Goal: Task Accomplishment & Management: Manage account settings

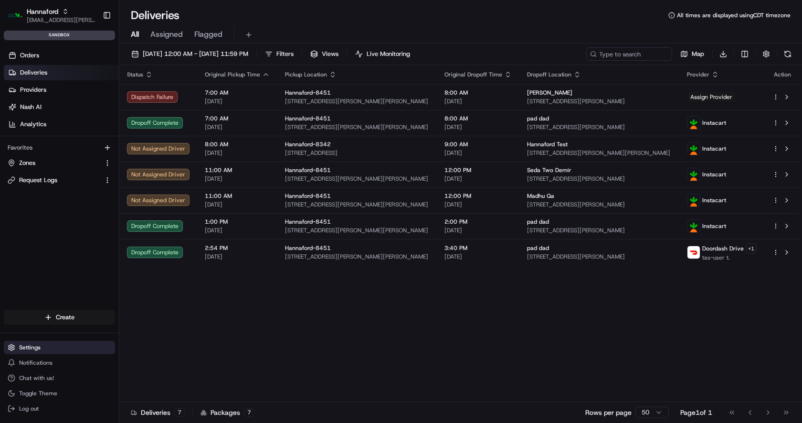
click at [53, 343] on button "Settings" at bounding box center [59, 346] width 111 height 13
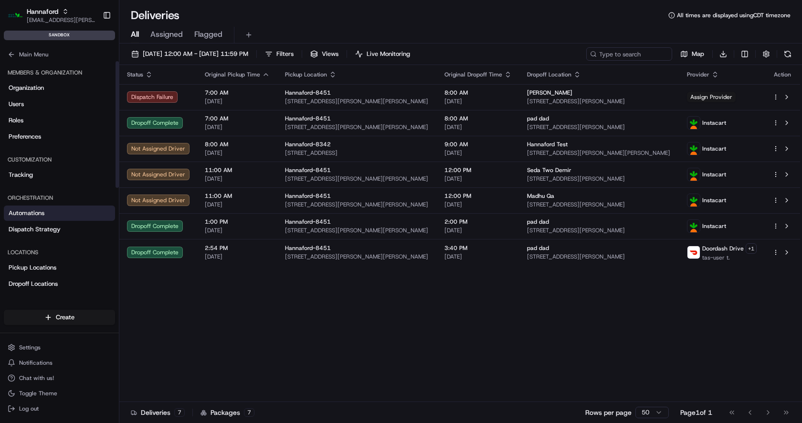
click at [49, 218] on link "Automations" at bounding box center [59, 212] width 111 height 15
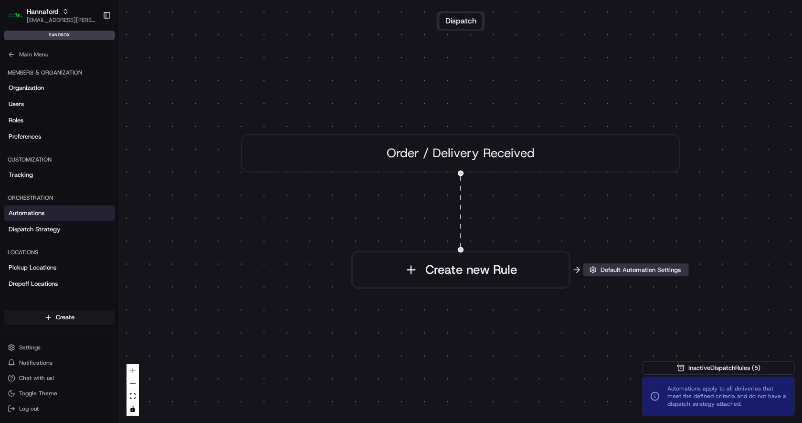
click at [626, 271] on span "Default Automation Settings" at bounding box center [641, 269] width 84 height 9
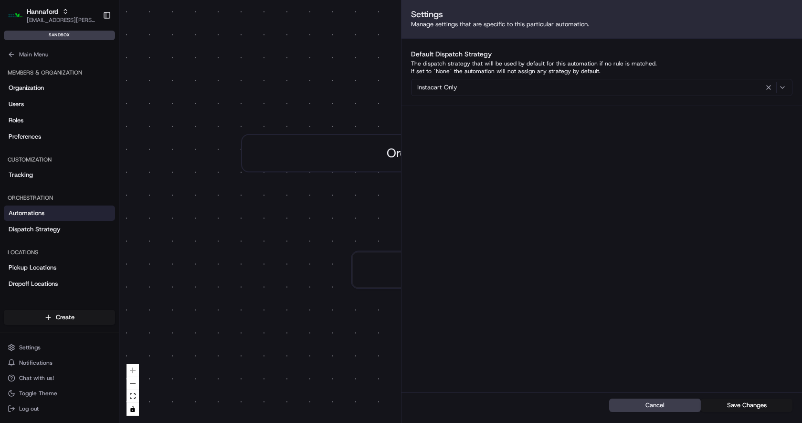
click at [228, 209] on div "0 Order / Delivery Received Create new Rule" at bounding box center [460, 211] width 683 height 423
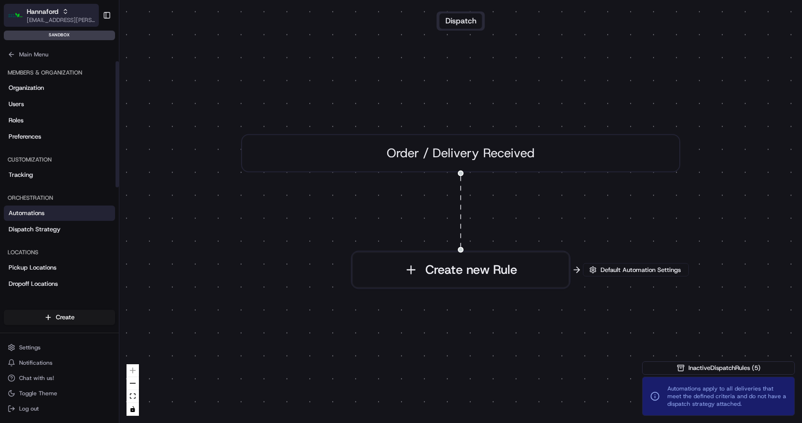
click at [49, 11] on span "Hannaford" at bounding box center [43, 12] width 32 height 10
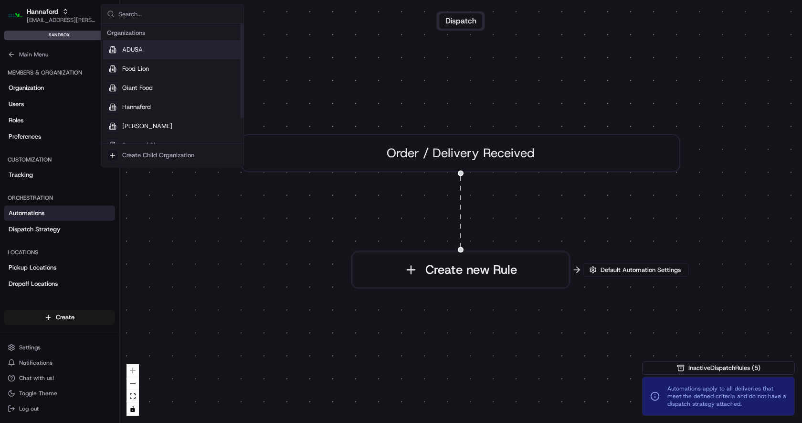
click at [138, 46] on span "ADUSA" at bounding box center [132, 49] width 21 height 9
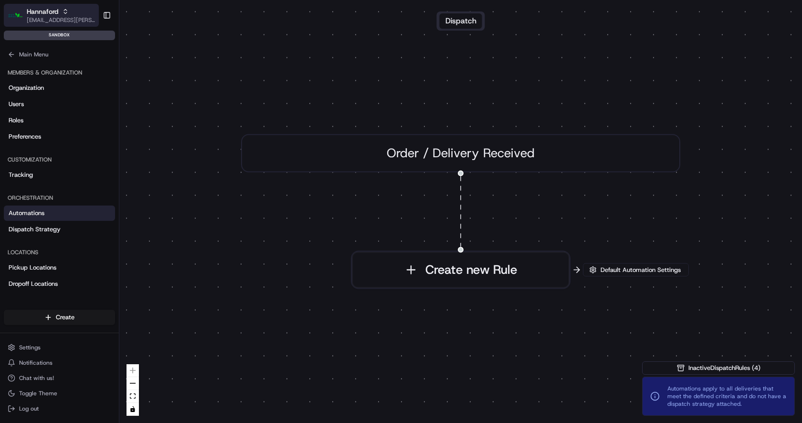
click at [48, 16] on span "[EMAIL_ADDRESS][PERSON_NAME][DOMAIN_NAME]" at bounding box center [61, 20] width 68 height 8
click at [51, 18] on span "[EMAIL_ADDRESS][PERSON_NAME][DOMAIN_NAME]" at bounding box center [61, 20] width 68 height 8
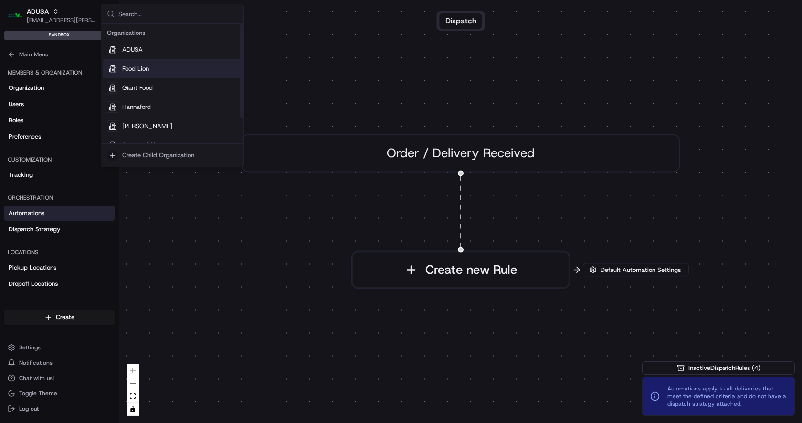
click at [138, 69] on span "Food Lion" at bounding box center [135, 68] width 27 height 9
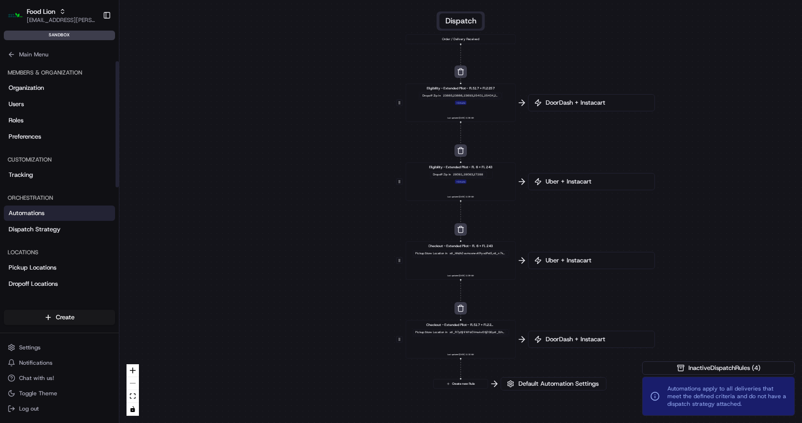
click at [51, 212] on link "Automations" at bounding box center [59, 212] width 111 height 15
click at [549, 385] on span "Default Automation Settings" at bounding box center [559, 383] width 84 height 9
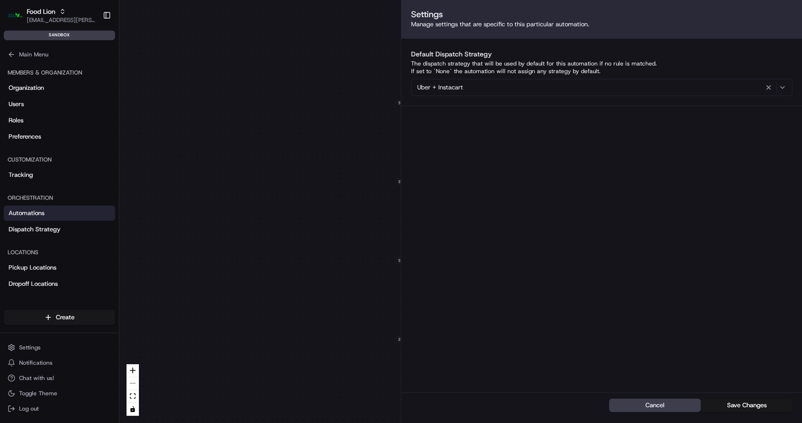
click at [642, 88] on div "Uber + Instacart" at bounding box center [602, 87] width 377 height 11
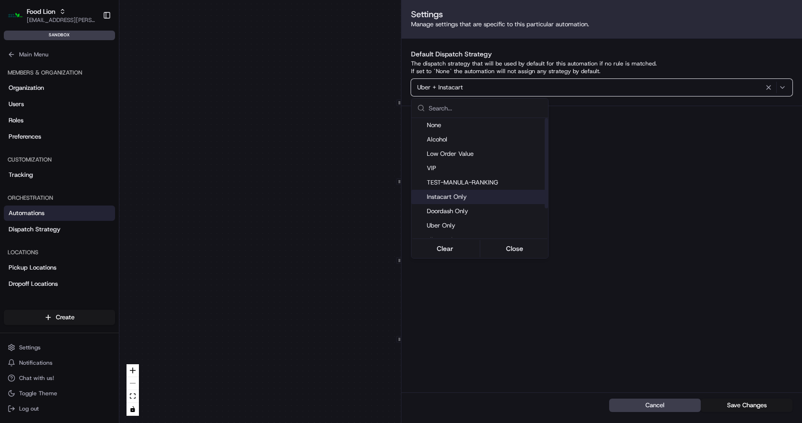
click at [488, 196] on span "Instacart Only" at bounding box center [485, 196] width 117 height 9
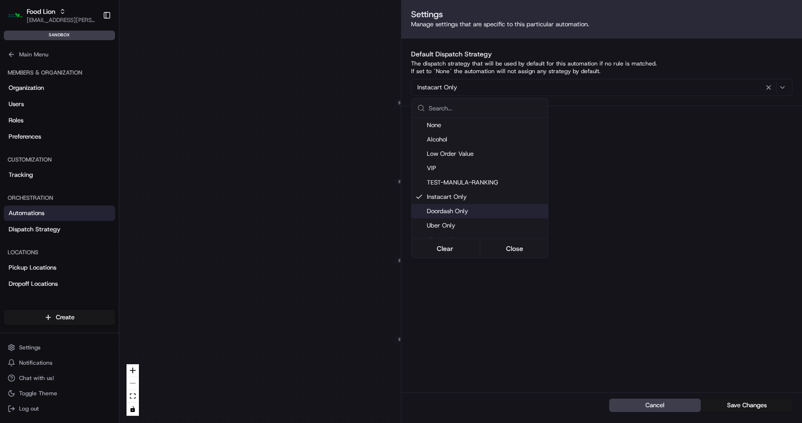
click at [742, 404] on span "Automations apply to all deliveries that meet the defined criteria and do not h…" at bounding box center [727, 395] width 119 height 23
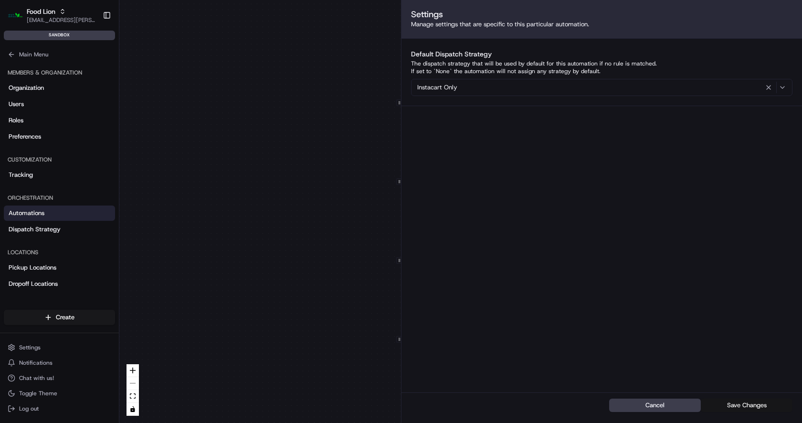
click at [740, 403] on button "Save Changes" at bounding box center [747, 404] width 92 height 13
click at [47, 11] on span "Food Lion" at bounding box center [41, 12] width 29 height 10
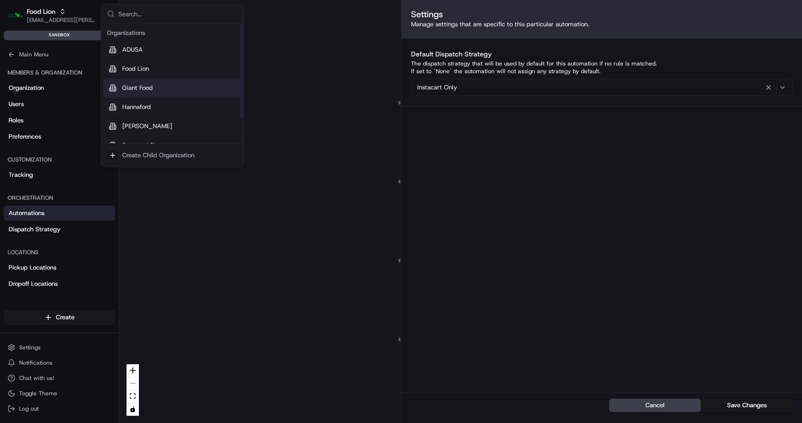
click at [132, 85] on span "Giant Food" at bounding box center [137, 88] width 31 height 9
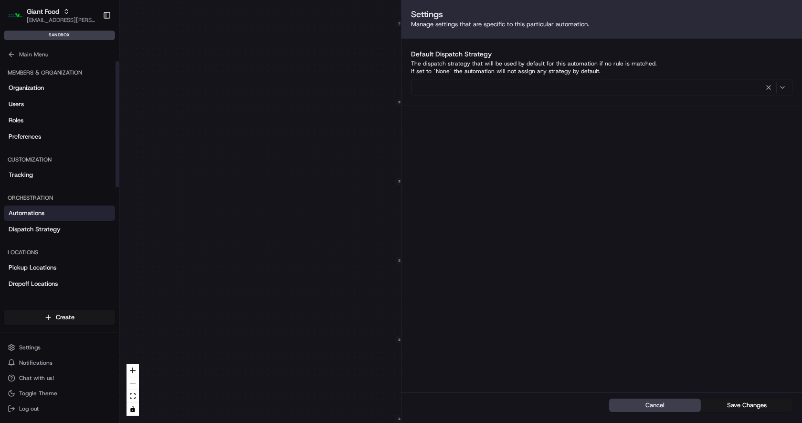
click at [52, 216] on link "Automations" at bounding box center [59, 212] width 111 height 15
click at [209, 203] on div "0 0 0 0 0 0 0 0 0 0 0 Order / Delivery Received Eligibility - GNTL-2351 Dropoff…" at bounding box center [460, 211] width 683 height 423
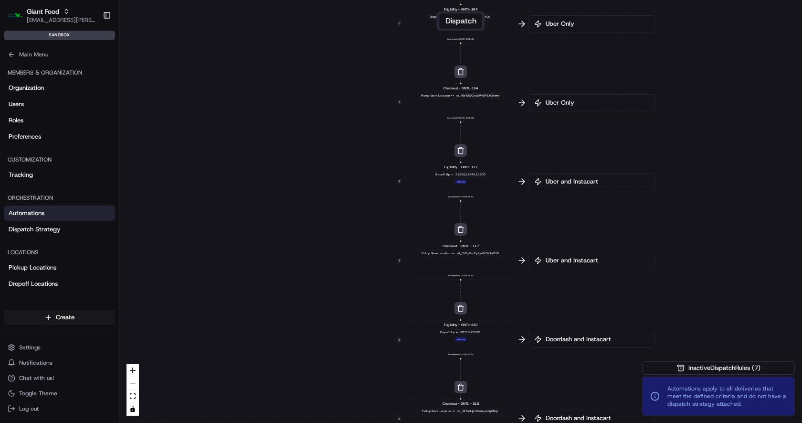
drag, startPoint x: 688, startPoint y: 276, endPoint x: 688, endPoint y: 89, distance: 187.2
click at [688, 89] on div "0 0 0 0 0 0 0 0 0 0 0 Order / Delivery Received Eligibility - GNTL-2351 Dropoff…" at bounding box center [460, 211] width 683 height 423
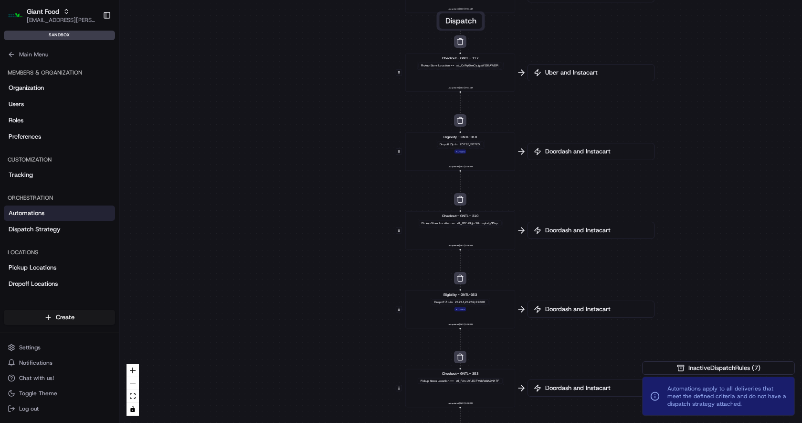
drag, startPoint x: 692, startPoint y: 179, endPoint x: 692, endPoint y: -22, distance: 201.5
click at [692, 0] on html "Giant Food [EMAIL_ADDRESS][PERSON_NAME][DOMAIN_NAME] Toggle Sidebar sandbox Ord…" at bounding box center [401, 211] width 802 height 423
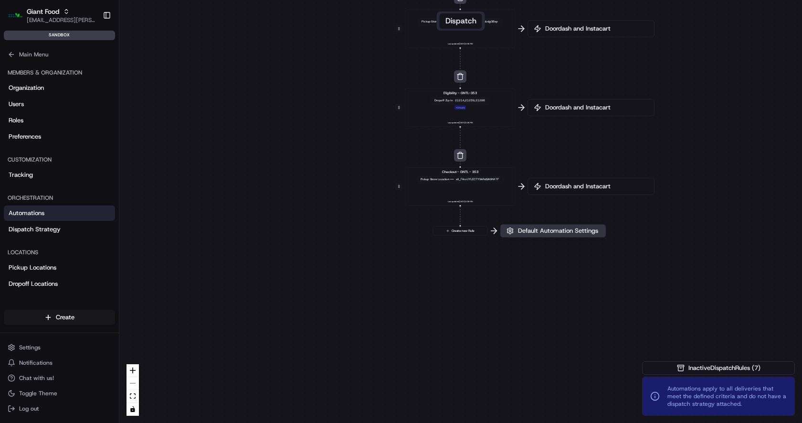
click at [561, 236] on button "Default Automation Settings" at bounding box center [553, 230] width 106 height 13
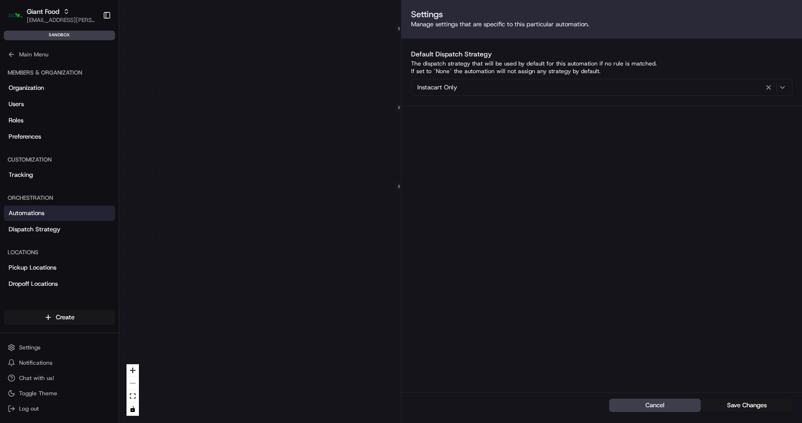
click at [268, 164] on div "0 0 0 0 0 0 0 0 0 0 0 Order / Delivery Received Eligibility - GNTL-2351 Dropoff…" at bounding box center [460, 211] width 683 height 423
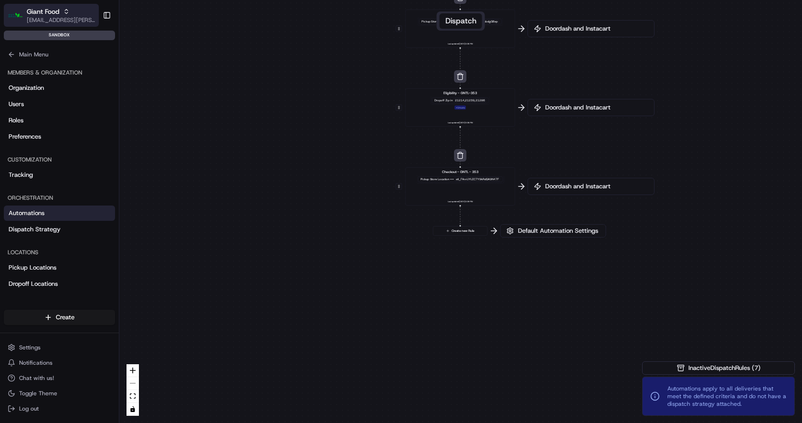
click at [59, 8] on span "Giant Food" at bounding box center [43, 12] width 32 height 10
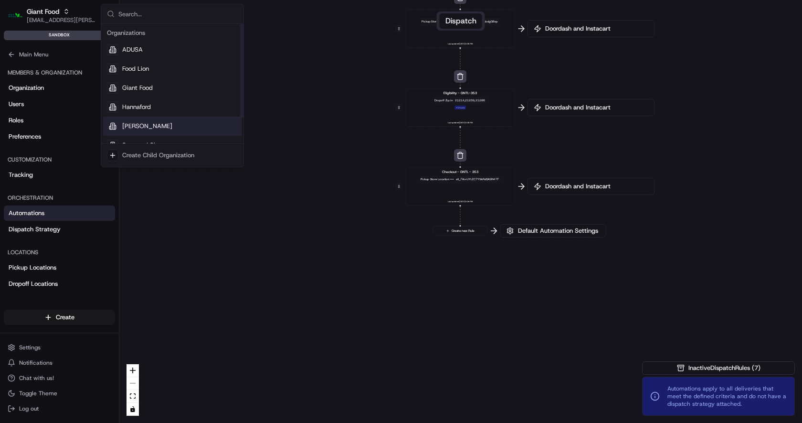
click at [149, 124] on div "[PERSON_NAME]" at bounding box center [172, 126] width 138 height 19
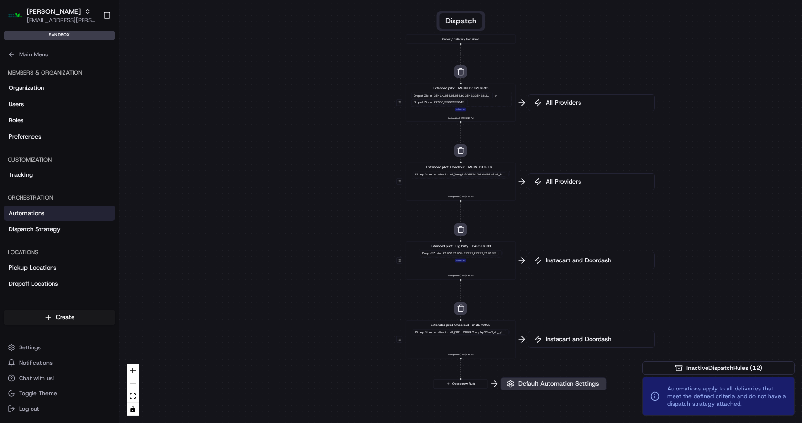
click at [550, 384] on span "Default Automation Settings" at bounding box center [559, 383] width 84 height 9
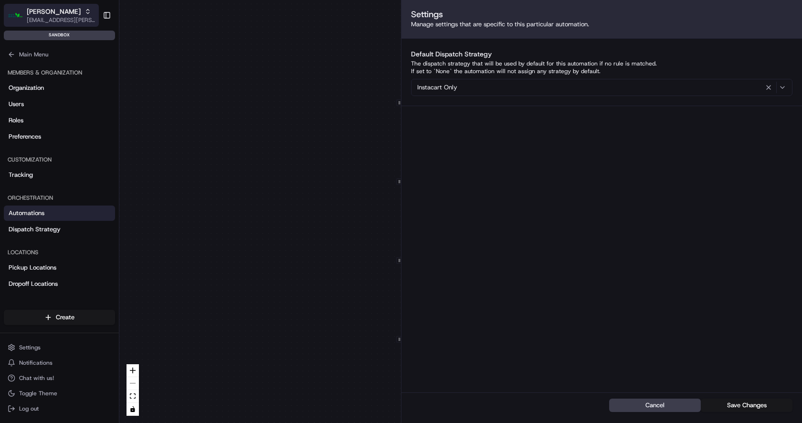
click at [50, 14] on span "[PERSON_NAME]" at bounding box center [54, 12] width 54 height 10
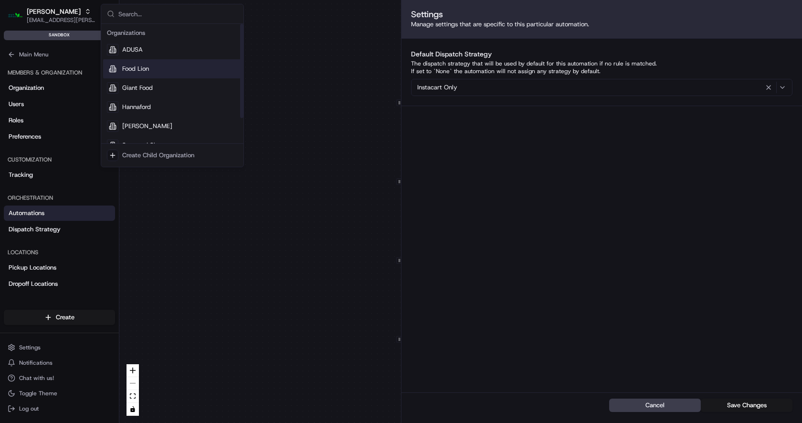
scroll to position [32, 0]
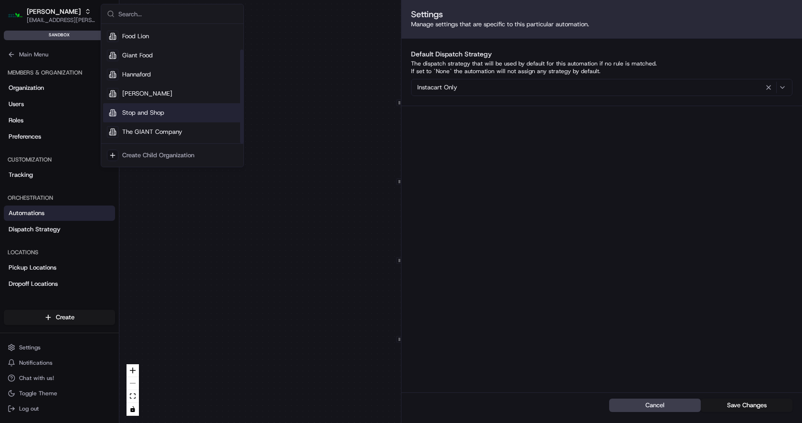
click at [167, 111] on div "Stop and Shop" at bounding box center [172, 112] width 138 height 19
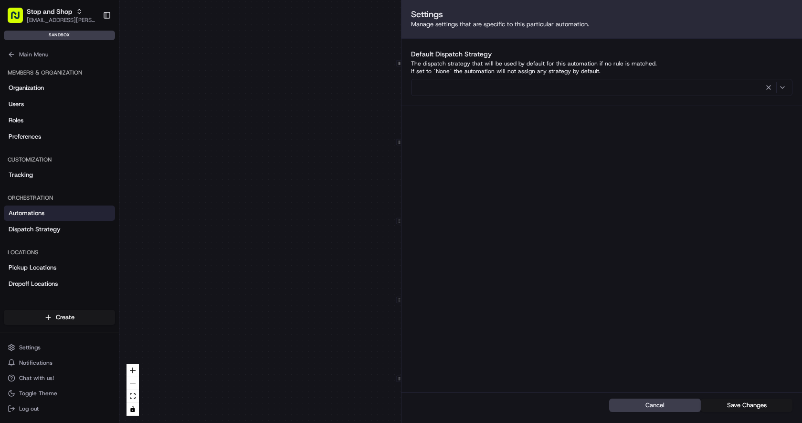
click at [291, 211] on div "0 0 0 0 0 0 0 0 0 0 Order / Delivery Received Eligibility - STSH-2571 Dropoff Z…" at bounding box center [460, 211] width 683 height 423
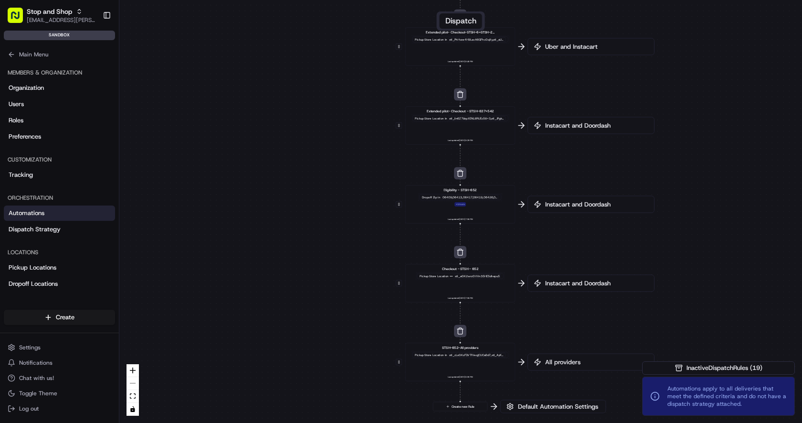
drag, startPoint x: 378, startPoint y: 319, endPoint x: 378, endPoint y: 142, distance: 177.2
click at [378, 142] on div "0 0 0 0 0 0 0 0 0 0 Order / Delivery Received Eligibility - STSH-2571 Dropoff Z…" at bounding box center [460, 211] width 683 height 423
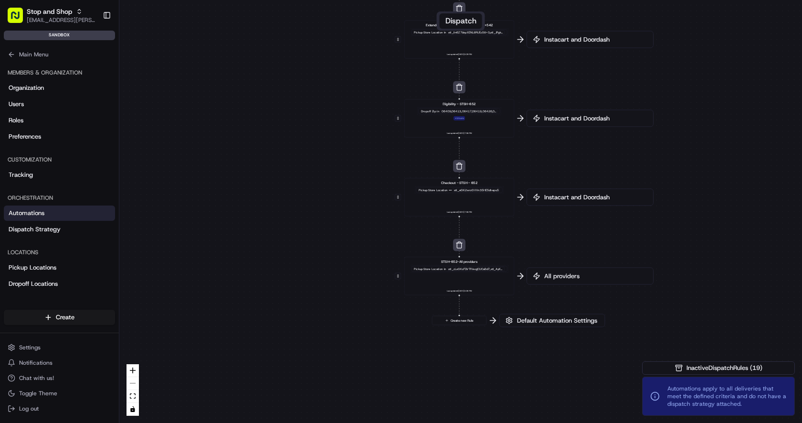
drag, startPoint x: 356, startPoint y: 183, endPoint x: 356, endPoint y: 101, distance: 81.7
click at [356, 101] on div "0 0 0 0 0 0 0 0 0 0 Order / Delivery Received Eligibility - STSH-2571 Dropoff Z…" at bounding box center [460, 211] width 683 height 423
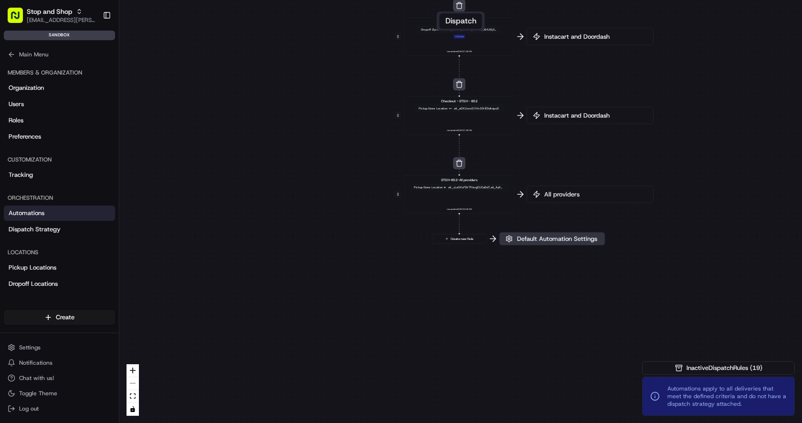
click at [540, 242] on span "Default Automation Settings" at bounding box center [557, 238] width 84 height 9
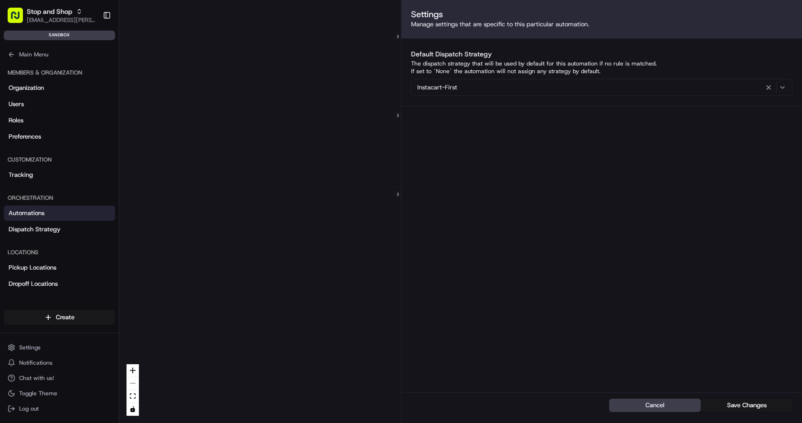
click at [443, 85] on span "Instacart-First" at bounding box center [437, 87] width 40 height 9
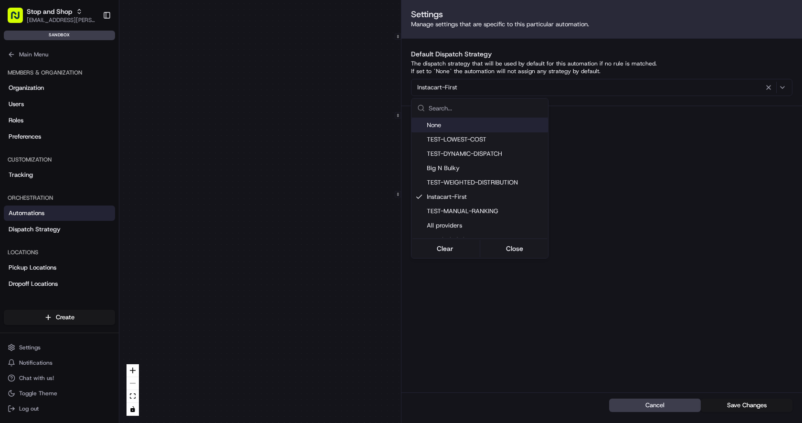
click at [266, 188] on html "Stop and Shop [EMAIL_ADDRESS][PERSON_NAME][DOMAIN_NAME] Toggle Sidebar sandbox …" at bounding box center [401, 211] width 802 height 423
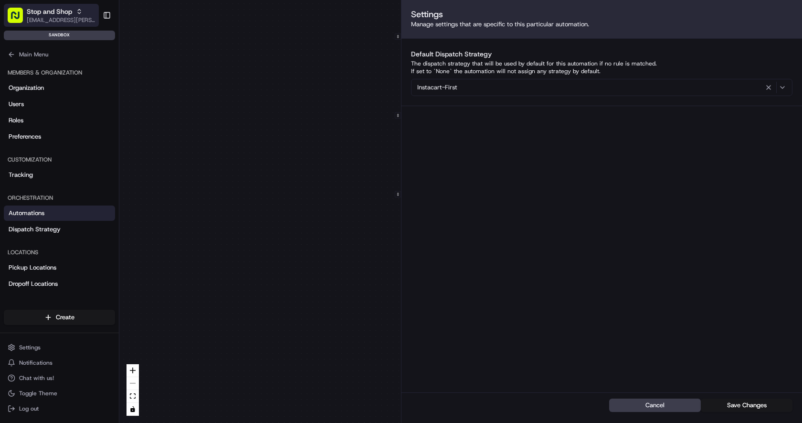
click at [61, 15] on span "Stop and Shop" at bounding box center [49, 12] width 45 height 10
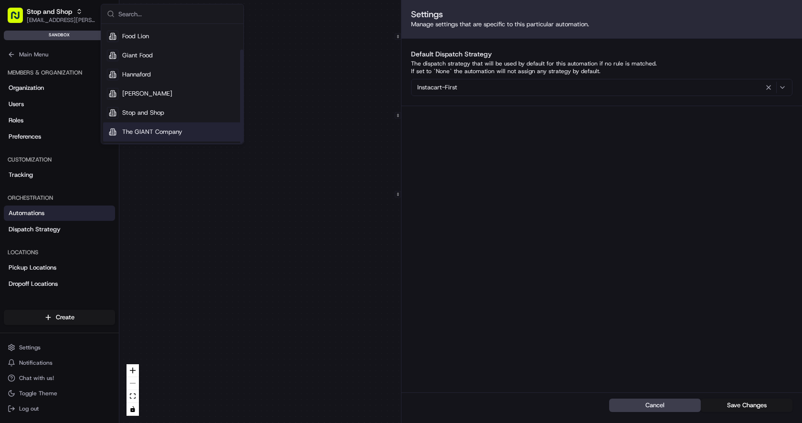
click at [155, 135] on span "The GIANT Company" at bounding box center [152, 131] width 60 height 9
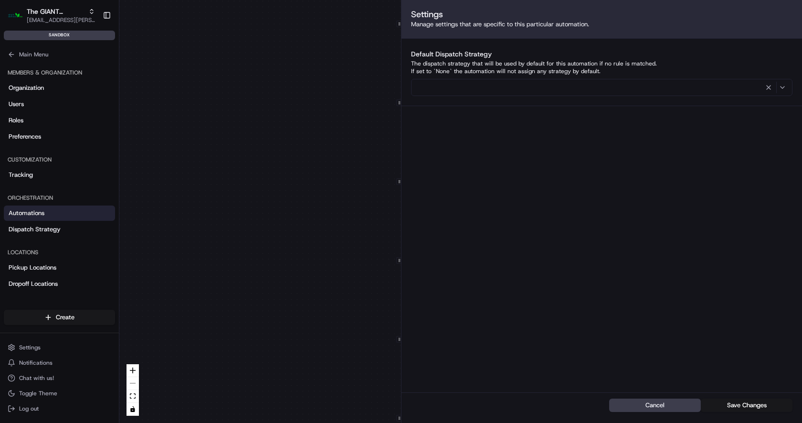
click at [305, 213] on div "0 0 0 0 0 0 0 0 0 Order / Delivery Received Eligibility - GNTC-6267 Dropoff Zip…" at bounding box center [460, 211] width 683 height 423
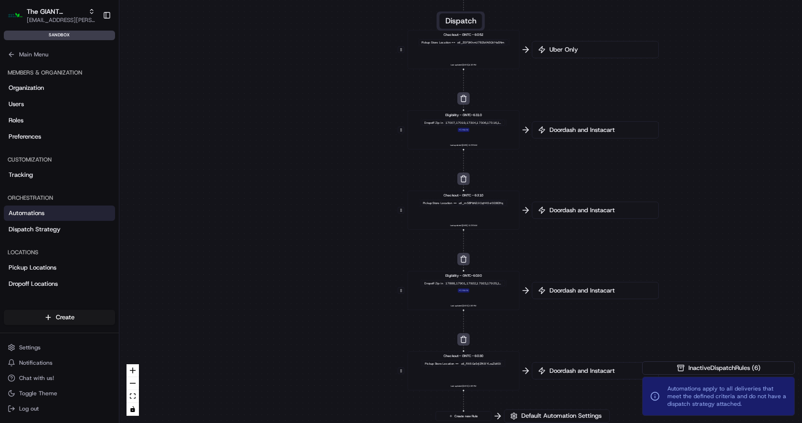
drag, startPoint x: 307, startPoint y: 304, endPoint x: 307, endPoint y: 153, distance: 150.9
click at [307, 153] on div "0 0 0 0 0 0 0 0 0 Order / Delivery Received Eligibility - GNTC-6267 Dropoff Zip…" at bounding box center [460, 211] width 683 height 423
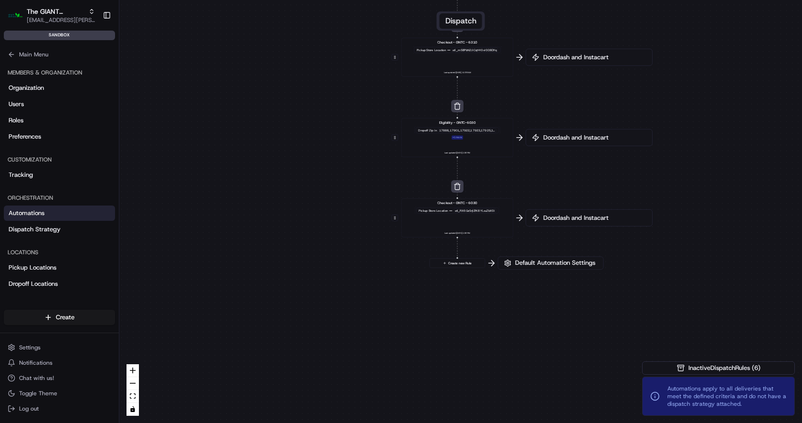
drag, startPoint x: 316, startPoint y: 200, endPoint x: 309, endPoint y: 67, distance: 132.9
click at [309, 67] on div "0 0 0 0 0 0 0 0 0 Order / Delivery Received Eligibility - GNTC-6267 Dropoff Zip…" at bounding box center [460, 211] width 683 height 423
click at [570, 265] on span "Default Automation Settings" at bounding box center [555, 262] width 84 height 9
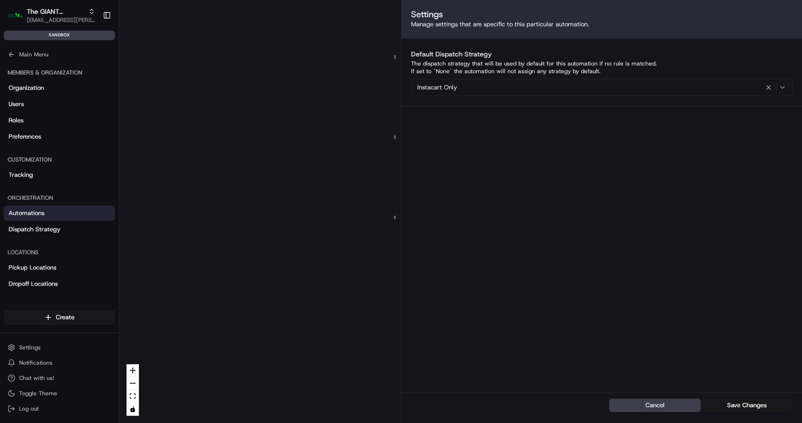
click at [235, 204] on div "0 0 0 0 0 0 0 0 0 Order / Delivery Received Eligibility - GNTC-6267 Dropoff Zip…" at bounding box center [460, 211] width 683 height 423
